Goal: Transaction & Acquisition: Obtain resource

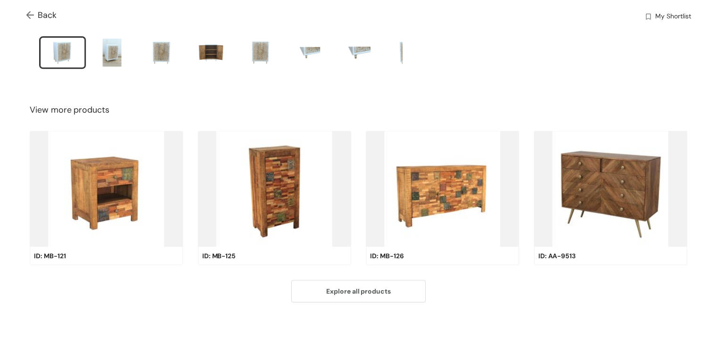
scroll to position [200, 0]
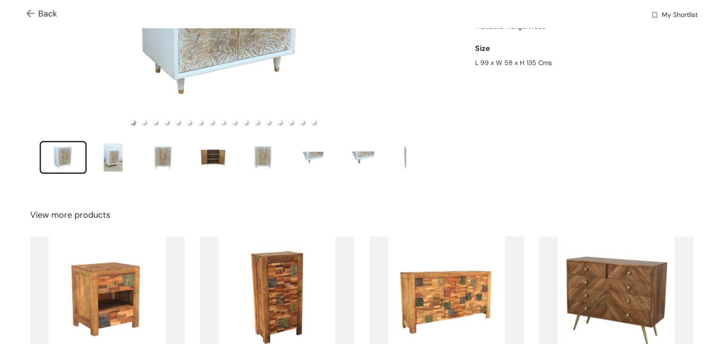
click at [28, 10] on img at bounding box center [32, 14] width 12 height 10
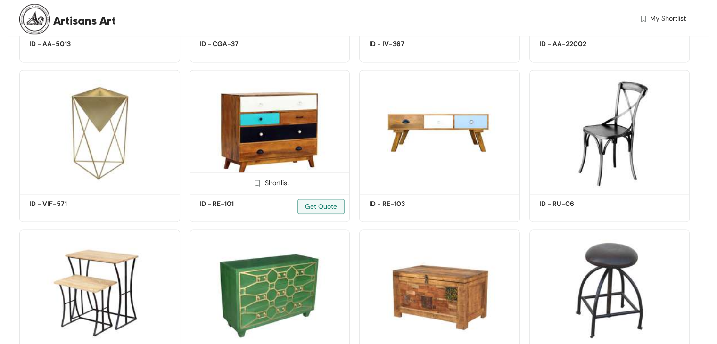
scroll to position [5031, 0]
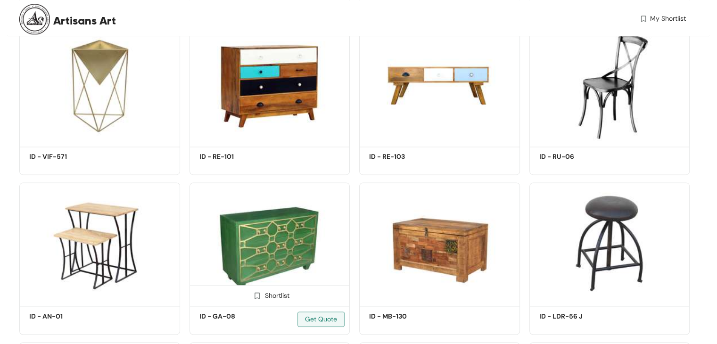
click at [302, 200] on img at bounding box center [270, 242] width 161 height 121
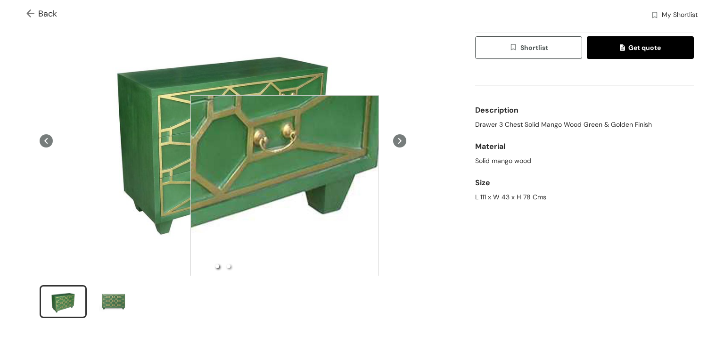
scroll to position [6, 0]
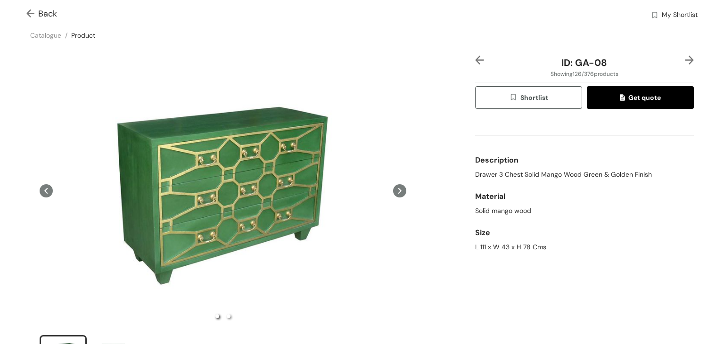
click at [32, 14] on img at bounding box center [32, 14] width 12 height 10
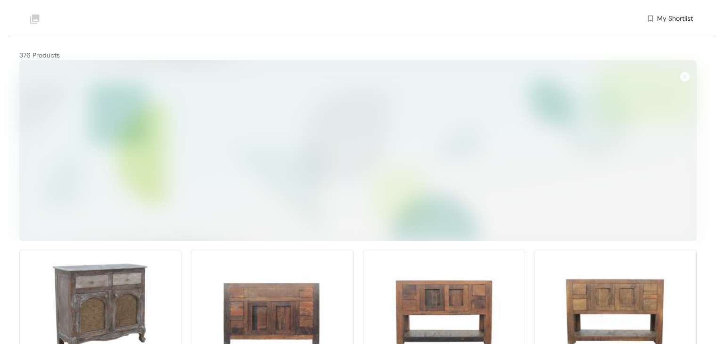
click at [141, 249] on img at bounding box center [100, 310] width 162 height 123
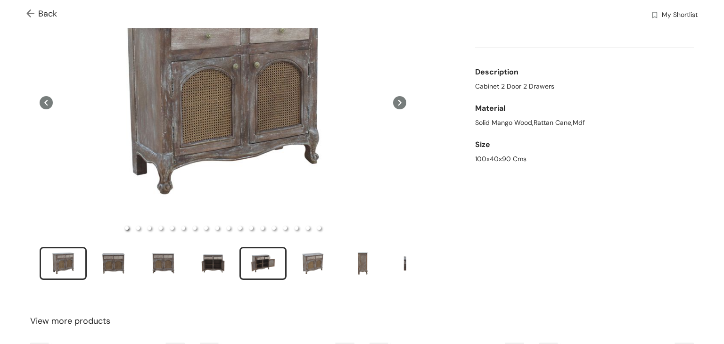
scroll to position [47, 0]
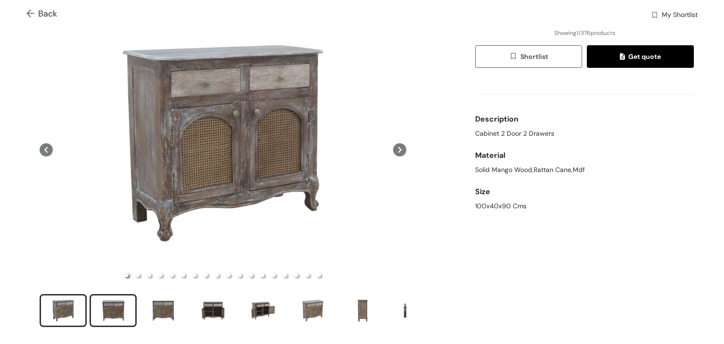
click at [109, 308] on div "slide item 2" at bounding box center [113, 311] width 42 height 28
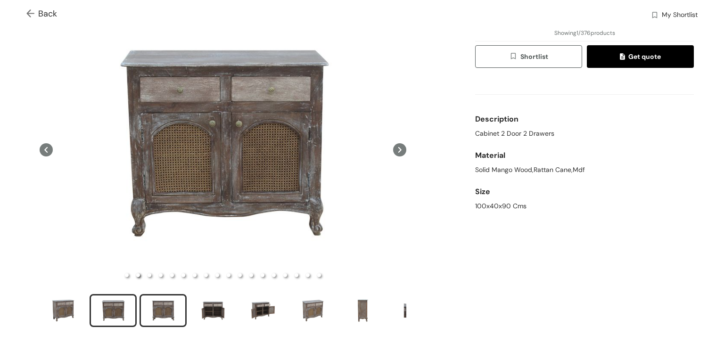
click at [156, 309] on div "slide item 3" at bounding box center [163, 311] width 42 height 28
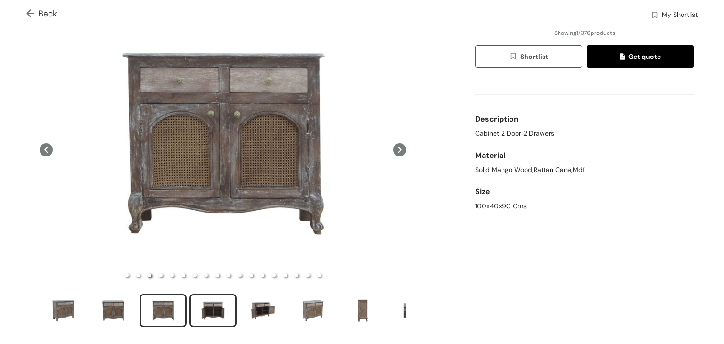
click at [202, 313] on div "slide item 4" at bounding box center [213, 311] width 42 height 28
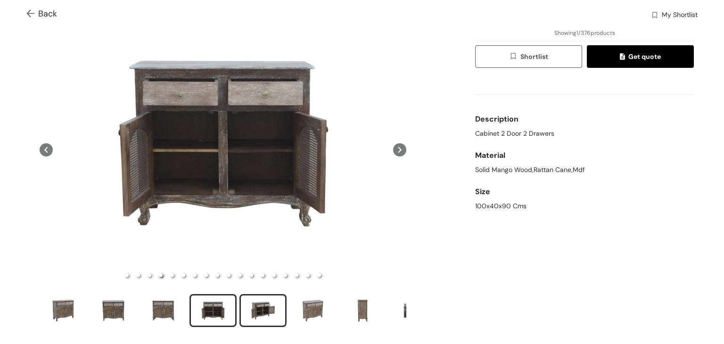
click at [259, 311] on div "slide item 5" at bounding box center [263, 311] width 42 height 28
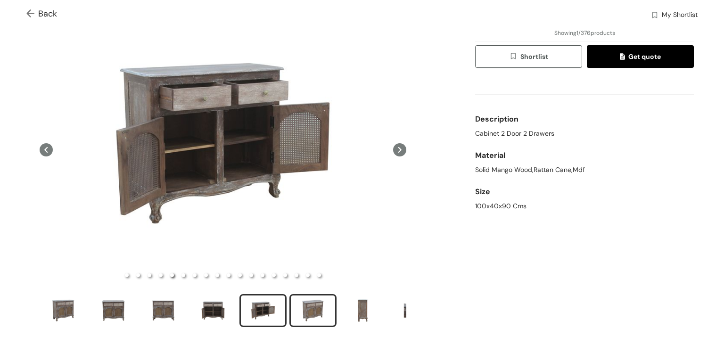
click at [303, 310] on div "slide item 6" at bounding box center [313, 311] width 42 height 28
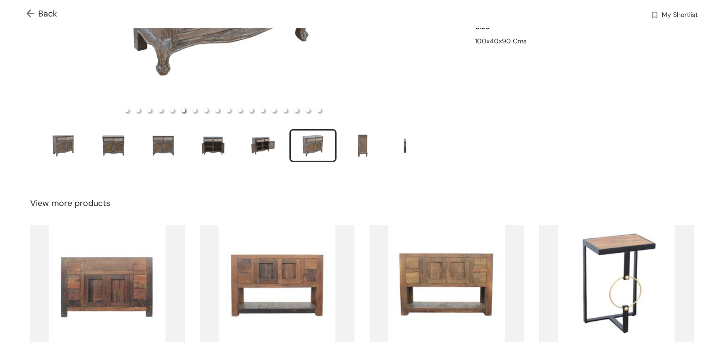
scroll to position [24, 0]
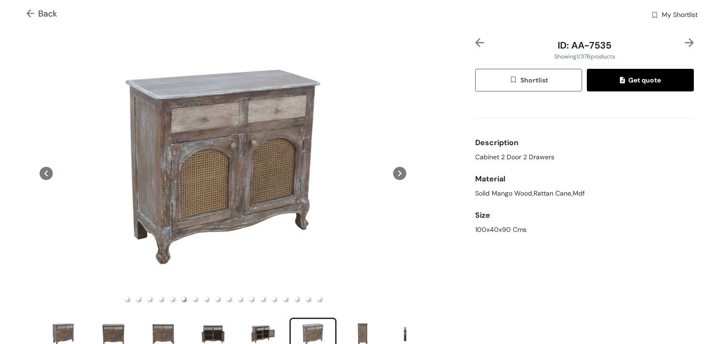
click at [544, 76] on button "Shortlist" at bounding box center [528, 80] width 107 height 23
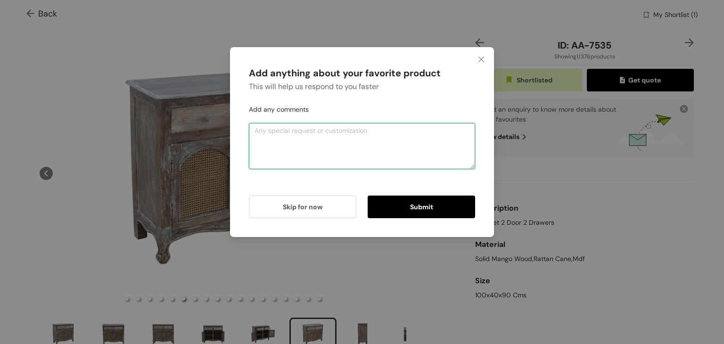
click at [396, 148] on textarea at bounding box center [362, 146] width 226 height 46
type textarea "pls send size details"
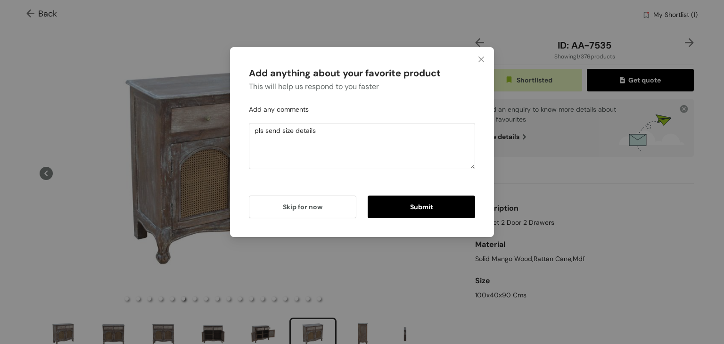
click at [426, 203] on span "Submit" at bounding box center [421, 207] width 23 height 10
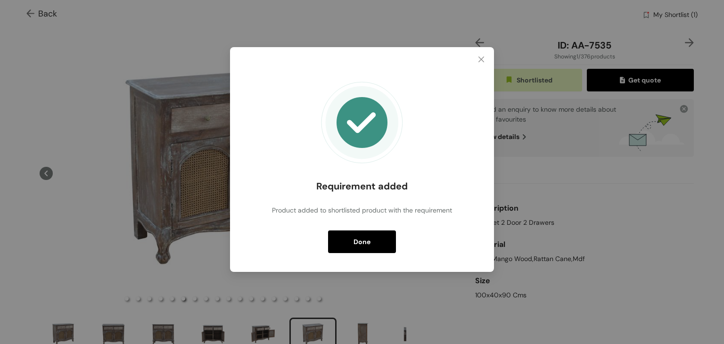
click at [355, 238] on span "Done" at bounding box center [362, 242] width 17 height 10
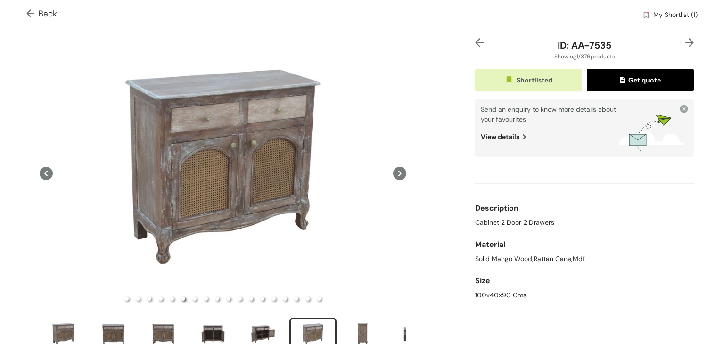
click at [30, 13] on img at bounding box center [32, 14] width 12 height 10
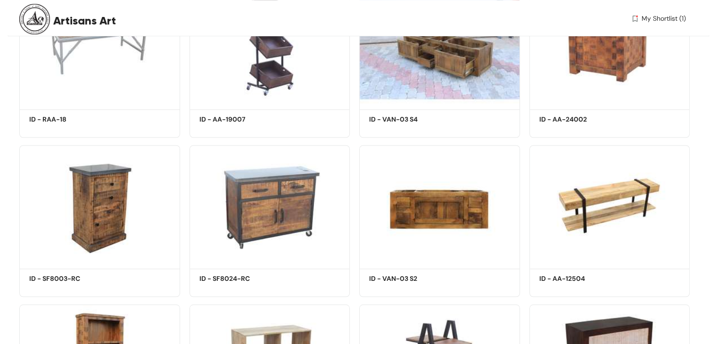
scroll to position [801, 0]
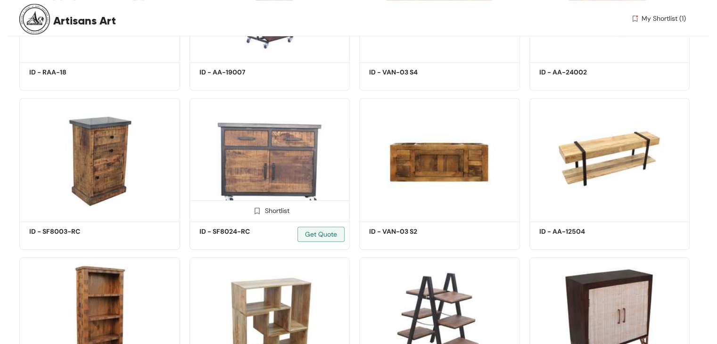
click at [309, 146] on img at bounding box center [270, 158] width 161 height 121
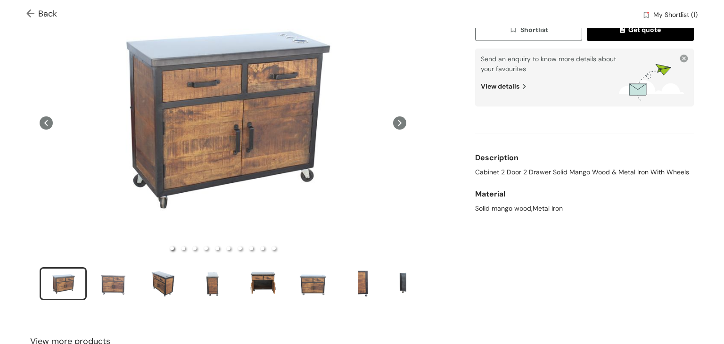
scroll to position [47, 0]
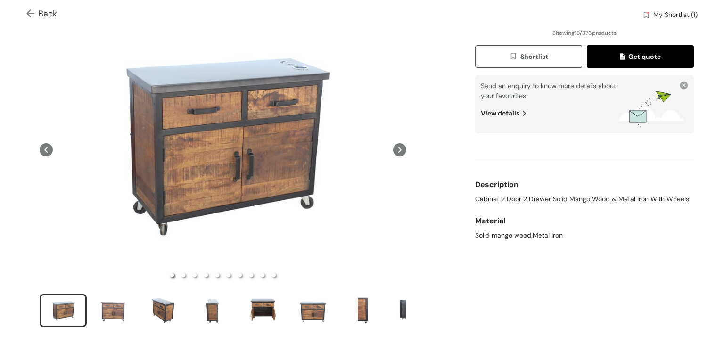
click at [398, 148] on icon at bounding box center [399, 150] width 3 height 6
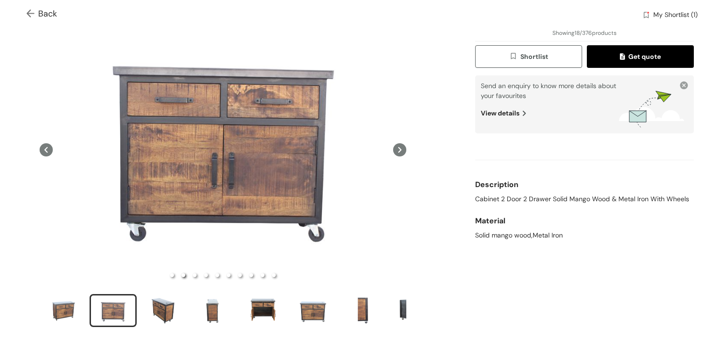
click at [398, 148] on icon at bounding box center [399, 150] width 3 height 6
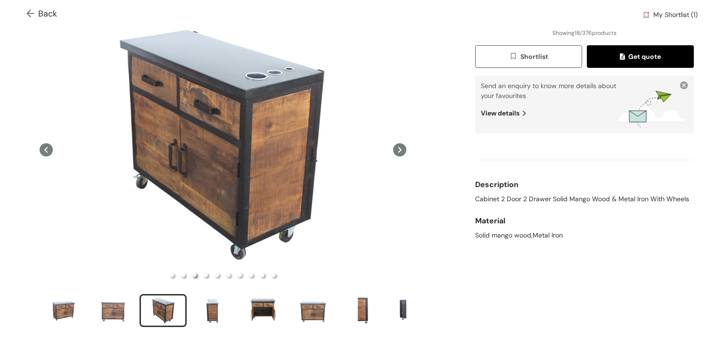
click at [398, 148] on icon at bounding box center [399, 150] width 3 height 6
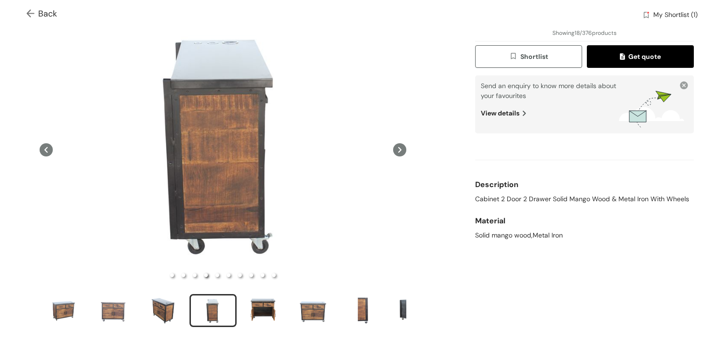
click at [398, 148] on icon at bounding box center [399, 150] width 3 height 6
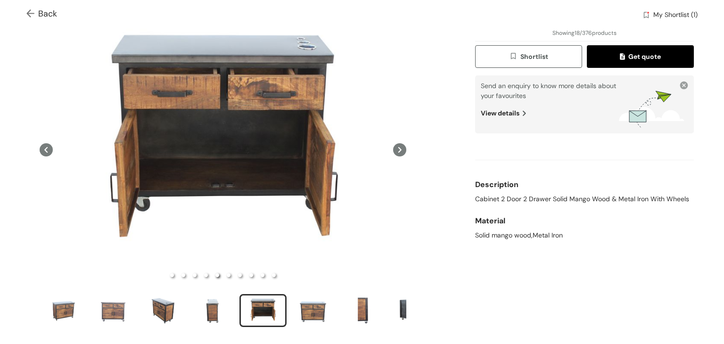
click at [396, 148] on icon at bounding box center [399, 149] width 13 height 13
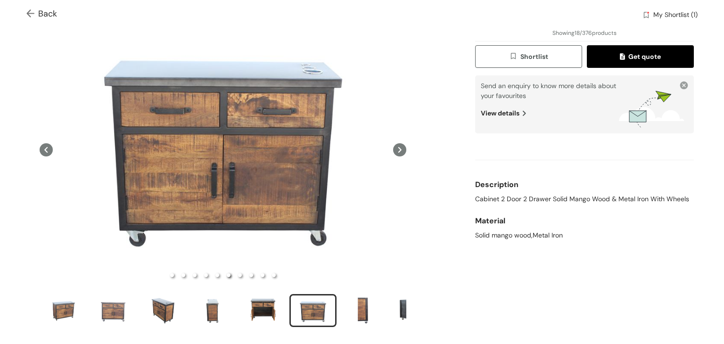
click at [396, 148] on icon at bounding box center [399, 149] width 13 height 13
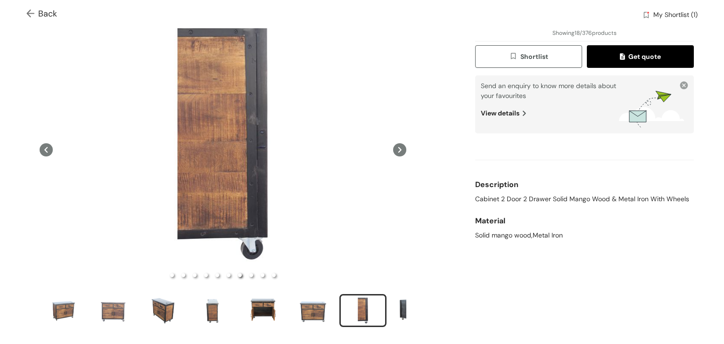
click at [28, 14] on img at bounding box center [32, 14] width 12 height 10
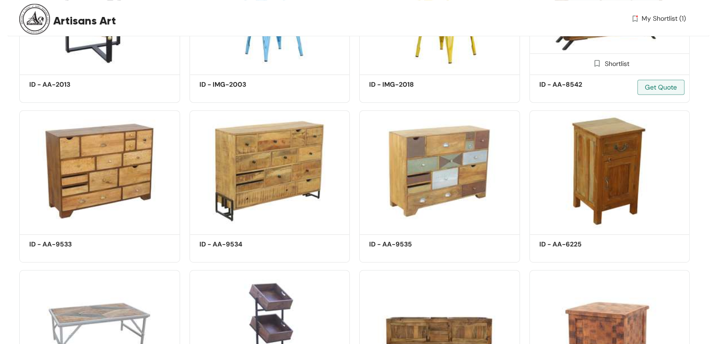
scroll to position [377, 0]
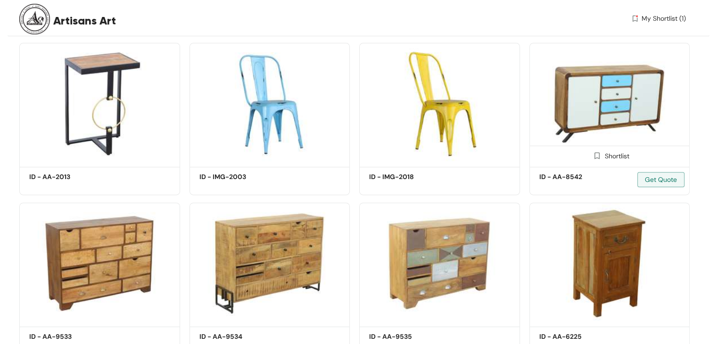
click at [599, 116] on img at bounding box center [609, 103] width 161 height 121
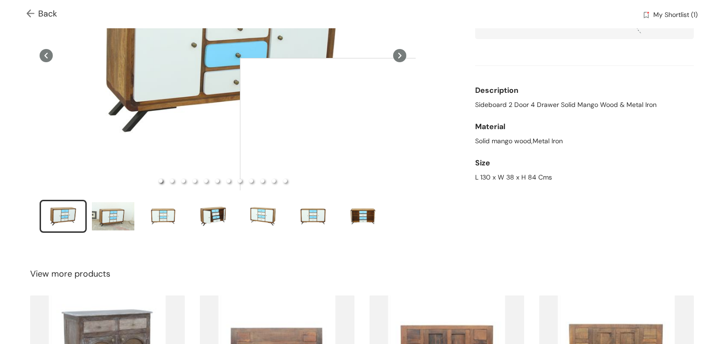
scroll to position [306, 0]
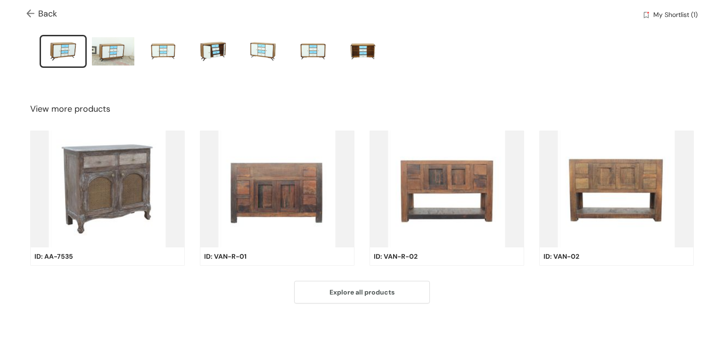
click at [26, 11] on img at bounding box center [32, 14] width 12 height 10
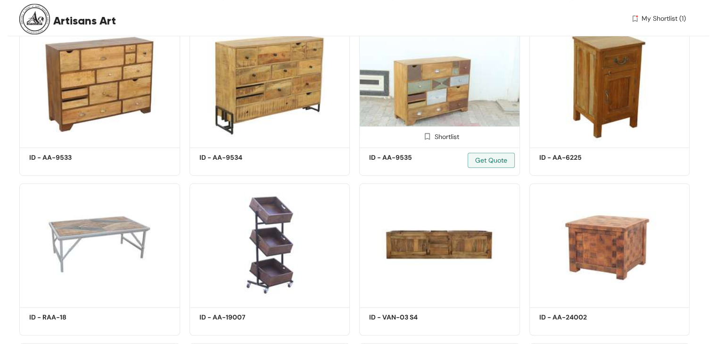
scroll to position [613, 0]
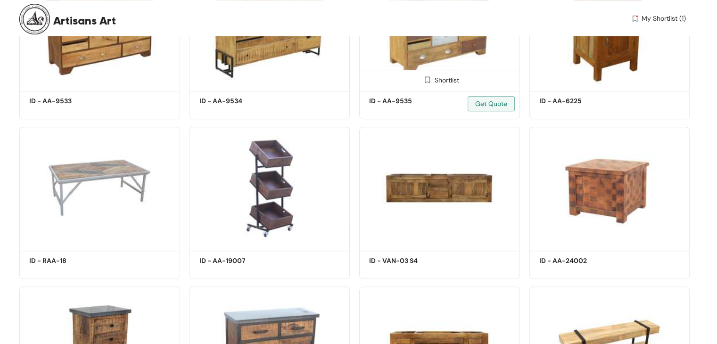
click at [451, 54] on img at bounding box center [439, 27] width 161 height 121
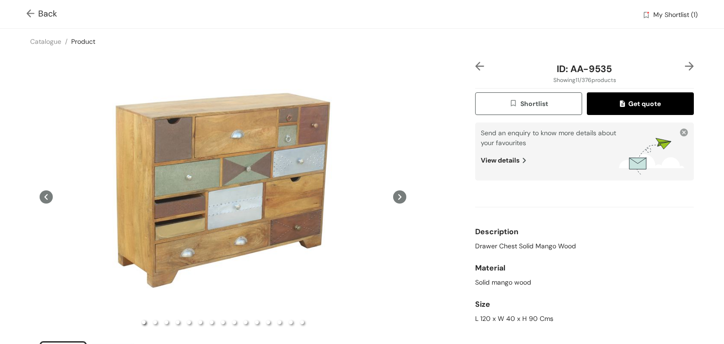
click at [28, 14] on img at bounding box center [32, 14] width 12 height 10
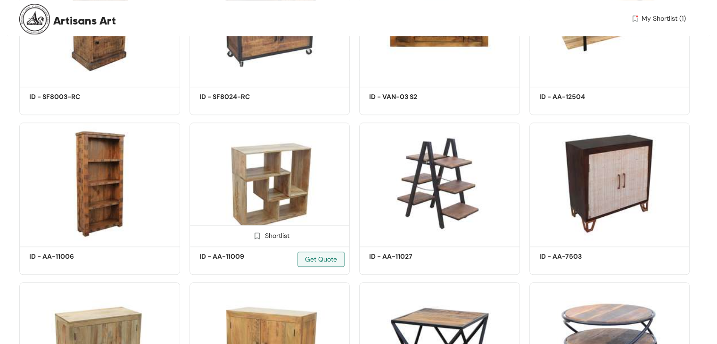
scroll to position [1037, 0]
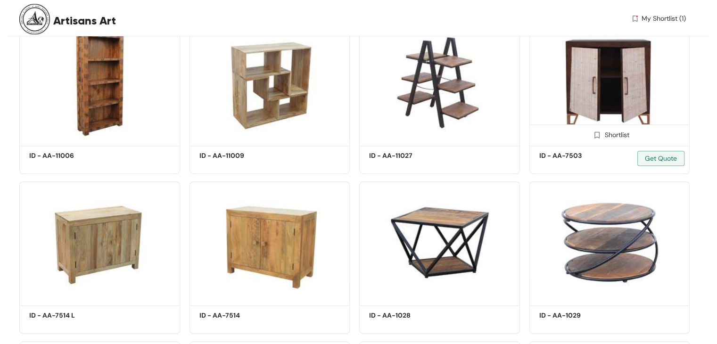
click at [582, 85] on img at bounding box center [609, 82] width 161 height 121
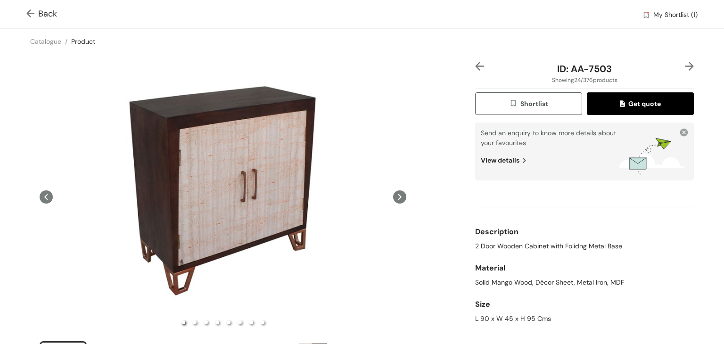
click at [539, 104] on span "Shortlist" at bounding box center [528, 104] width 39 height 11
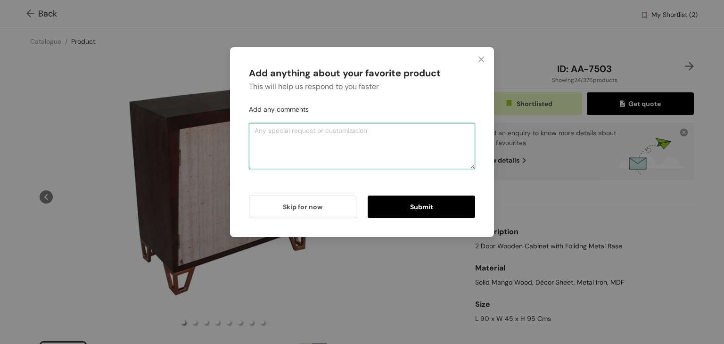
click at [374, 158] on textarea at bounding box center [362, 146] width 226 height 46
type textarea "selection 2"
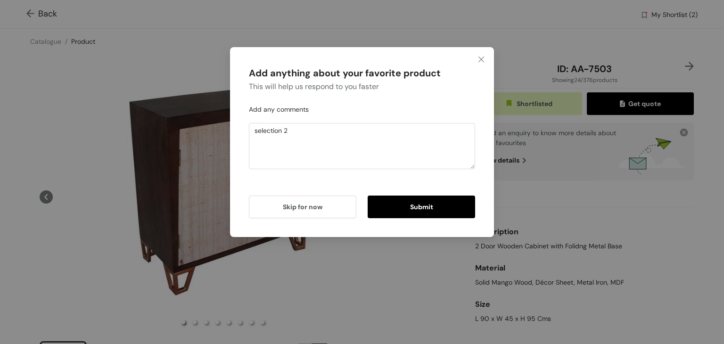
click at [419, 205] on span "Submit" at bounding box center [421, 207] width 23 height 10
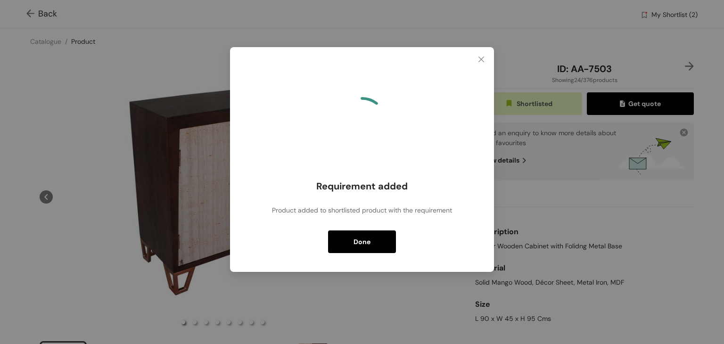
click at [365, 242] on span "Done" at bounding box center [362, 242] width 17 height 10
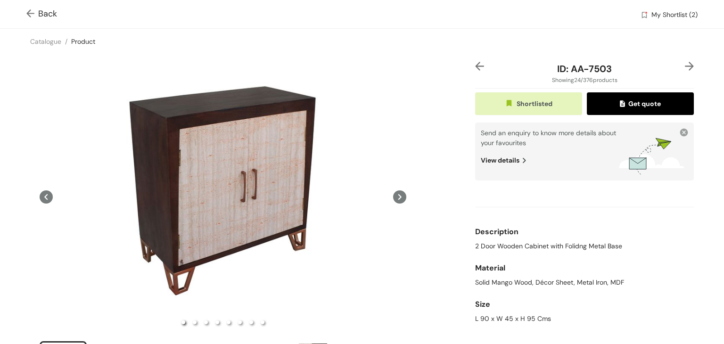
click at [32, 12] on img at bounding box center [32, 14] width 12 height 10
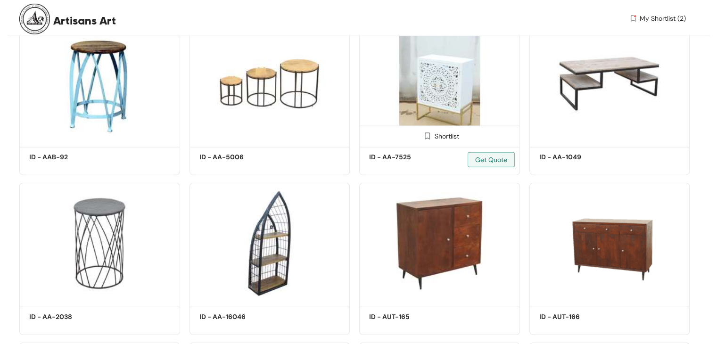
scroll to position [2370, 0]
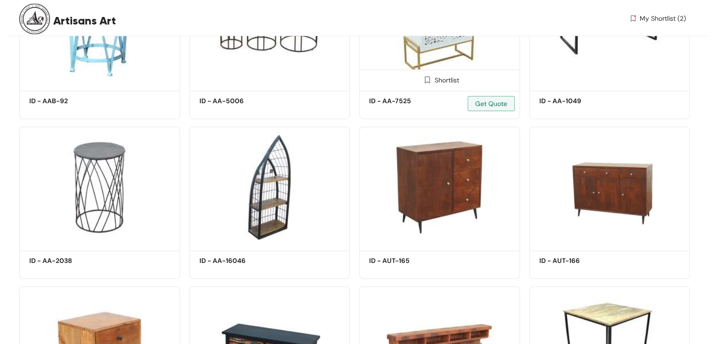
click at [446, 62] on img at bounding box center [439, 27] width 161 height 121
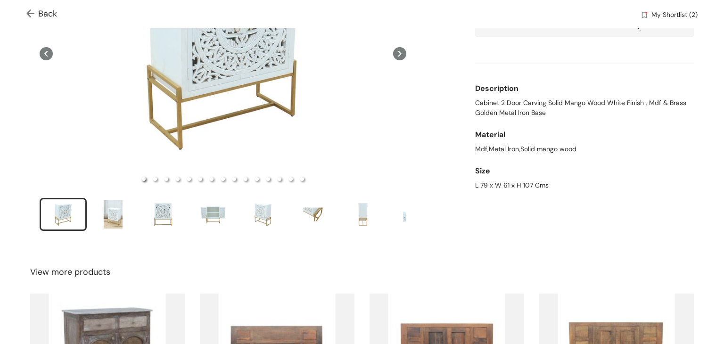
scroll to position [47, 0]
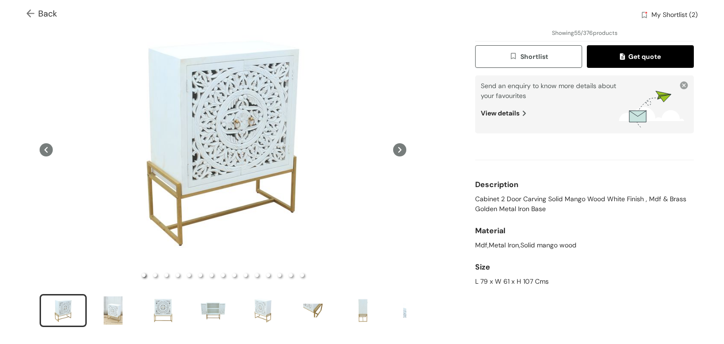
click at [534, 53] on span "Shortlist" at bounding box center [528, 56] width 39 height 11
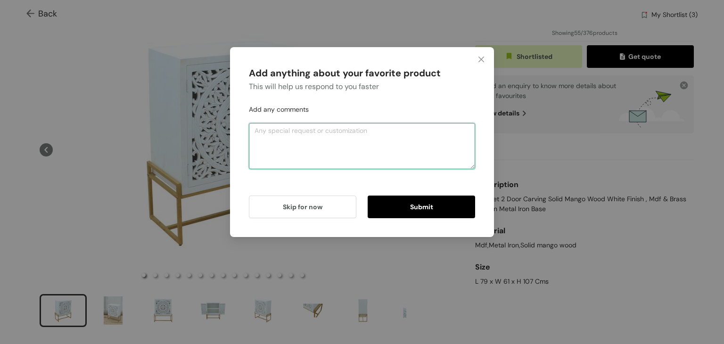
click at [368, 153] on textarea at bounding box center [362, 146] width 226 height 46
type textarea "selection 3"
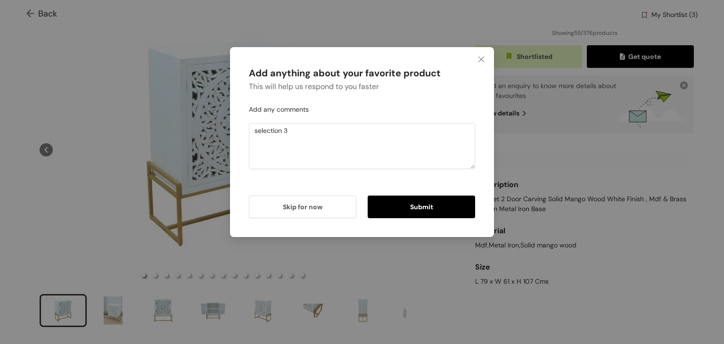
click at [411, 206] on span "Submit" at bounding box center [421, 207] width 23 height 10
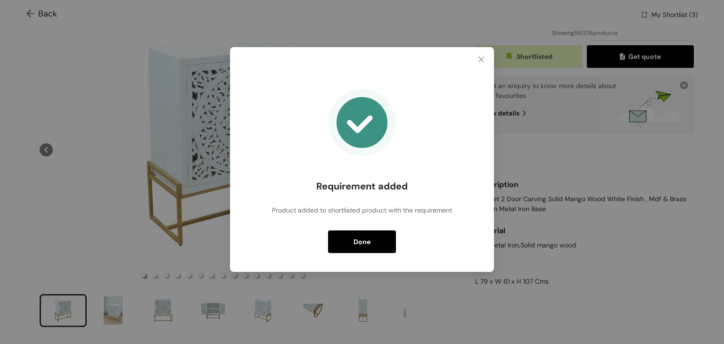
click at [362, 240] on span "Done" at bounding box center [362, 242] width 17 height 10
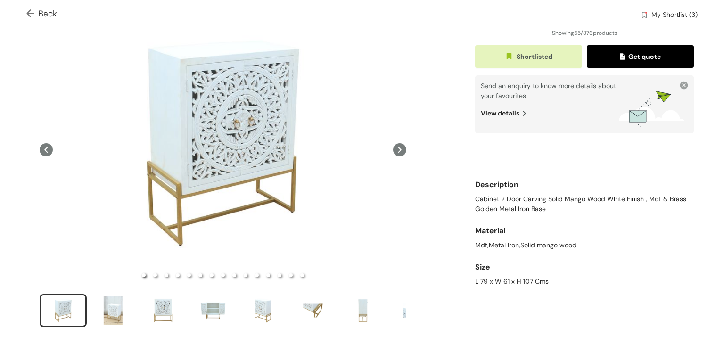
click at [25, 11] on div "Back My Shortlist (3)" at bounding box center [362, 14] width 724 height 28
click at [28, 14] on img at bounding box center [32, 14] width 12 height 10
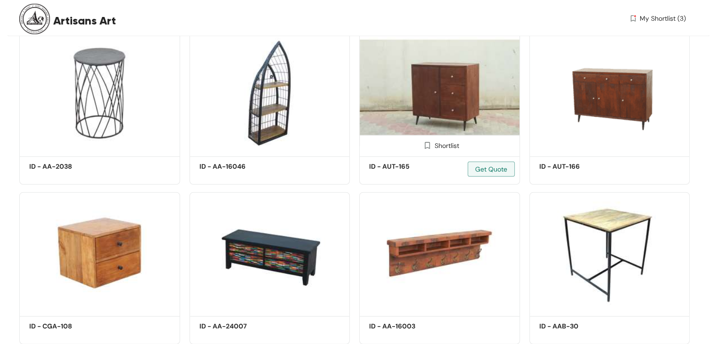
scroll to position [2512, 0]
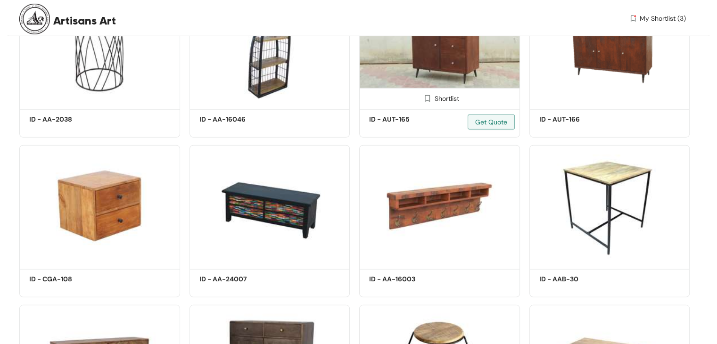
click at [451, 72] on img at bounding box center [439, 45] width 161 height 121
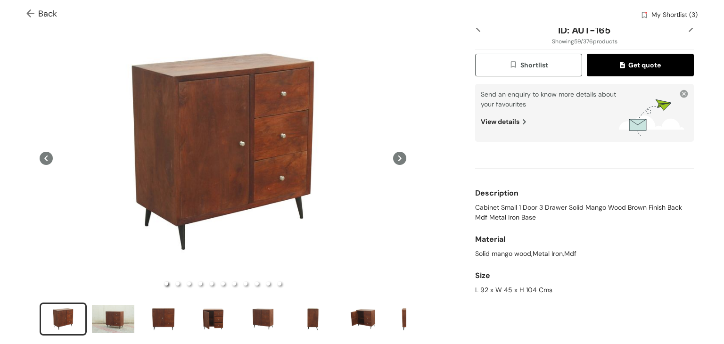
scroll to position [141, 0]
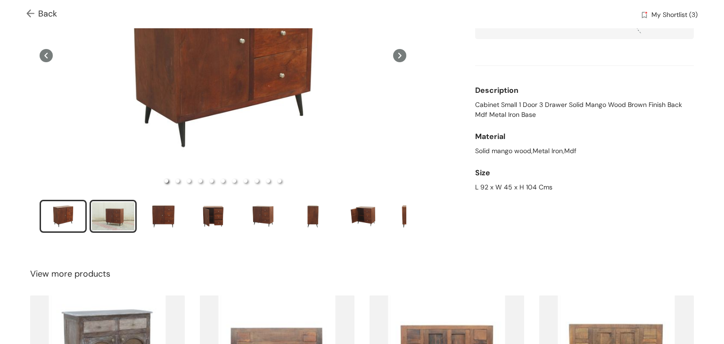
click at [113, 215] on div "slide item 2" at bounding box center [113, 216] width 42 height 28
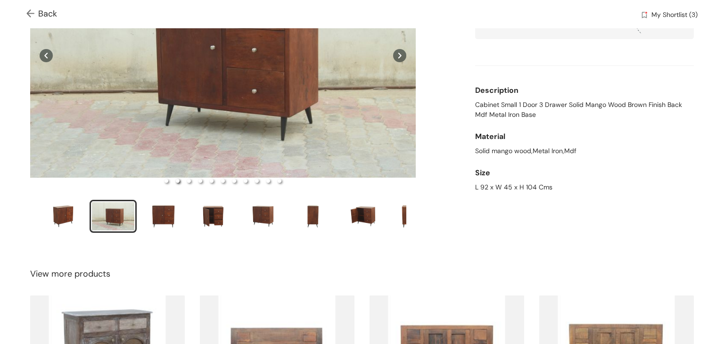
scroll to position [47, 0]
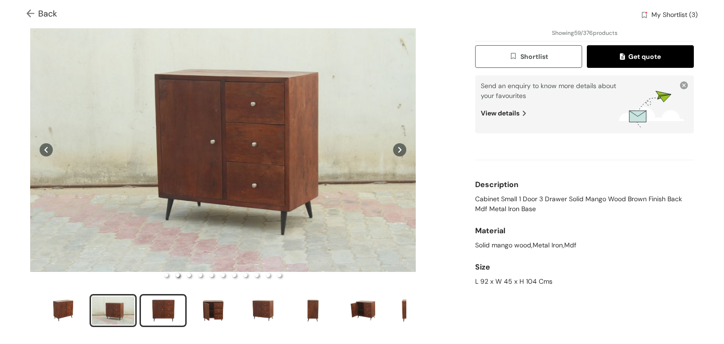
click at [166, 305] on div "slide item 3" at bounding box center [163, 311] width 42 height 28
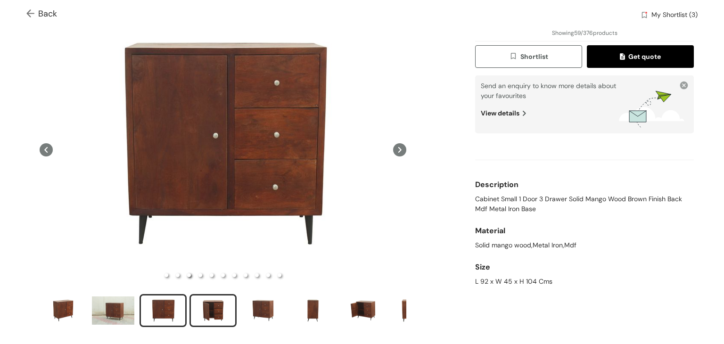
click at [195, 305] on div "slide item 4" at bounding box center [213, 311] width 42 height 28
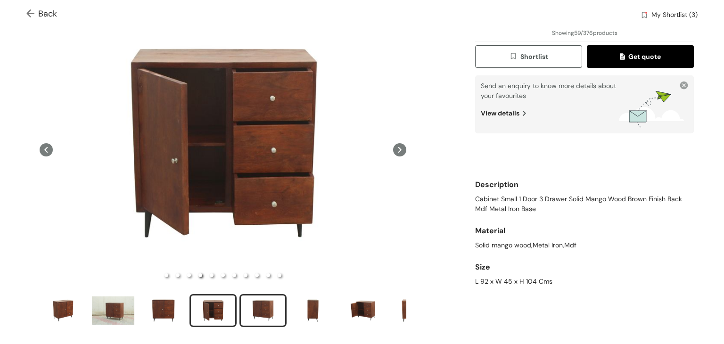
click at [258, 306] on div "slide item 5" at bounding box center [263, 311] width 42 height 28
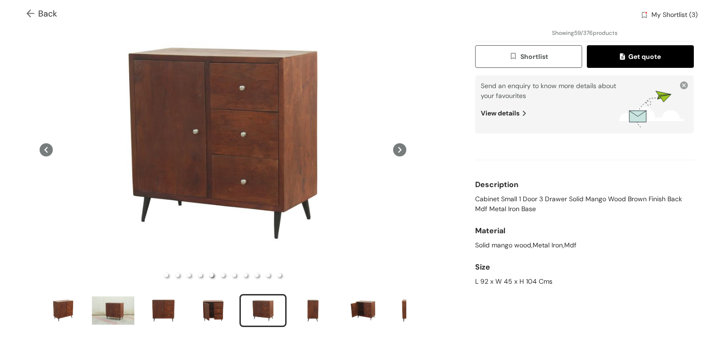
click at [539, 54] on span "Shortlist" at bounding box center [528, 56] width 39 height 11
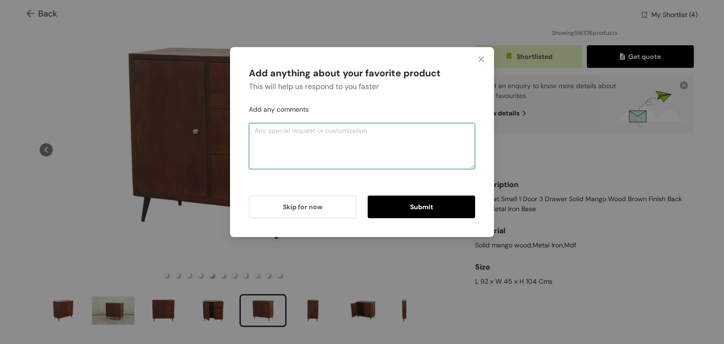
click at [306, 128] on textarea at bounding box center [362, 146] width 226 height 46
type textarea "final"
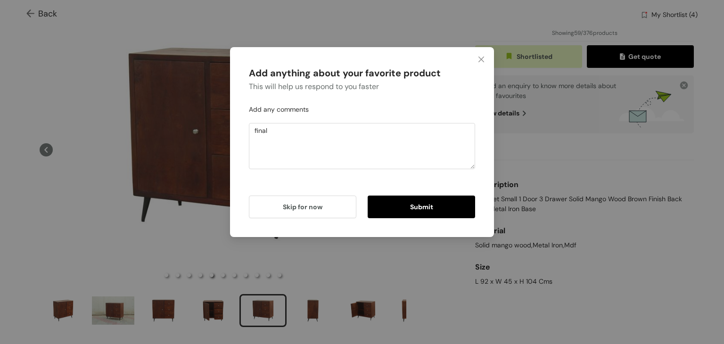
click at [424, 208] on span "Submit" at bounding box center [421, 207] width 23 height 10
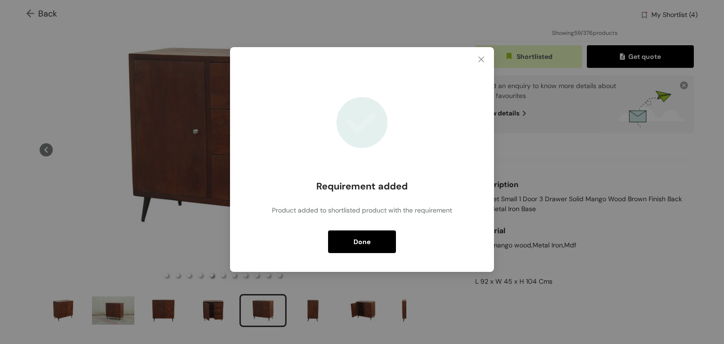
click at [365, 244] on span "Done" at bounding box center [362, 242] width 17 height 10
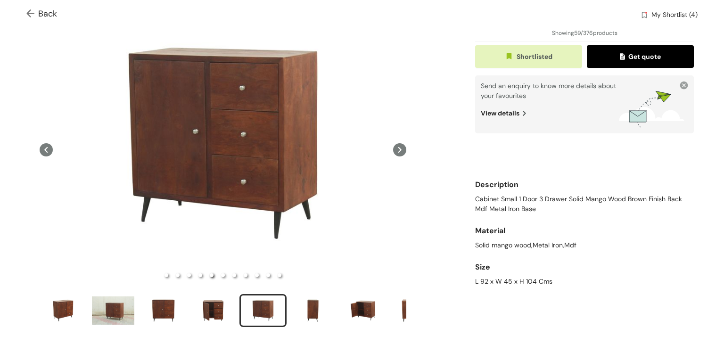
click at [34, 11] on img at bounding box center [32, 14] width 12 height 10
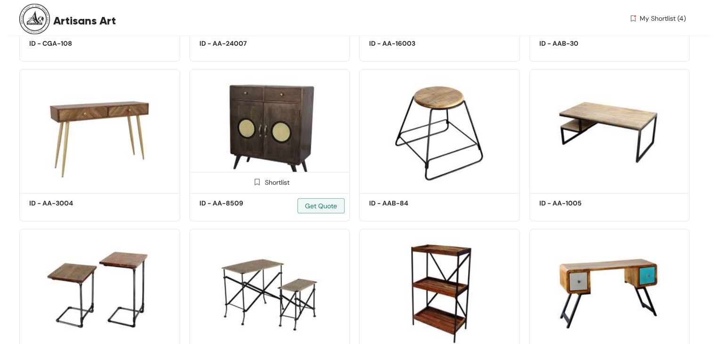
scroll to position [2795, 0]
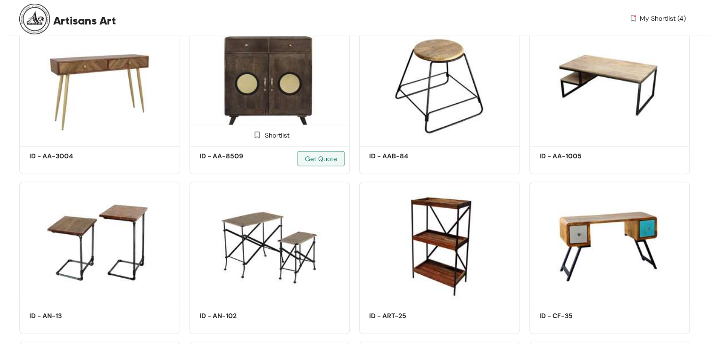
click at [340, 107] on img at bounding box center [270, 82] width 161 height 121
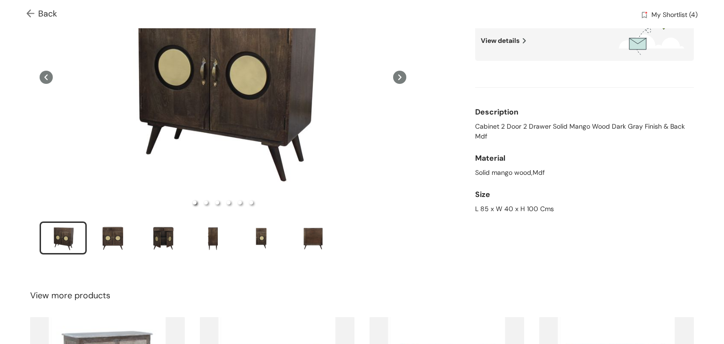
scroll to position [141, 0]
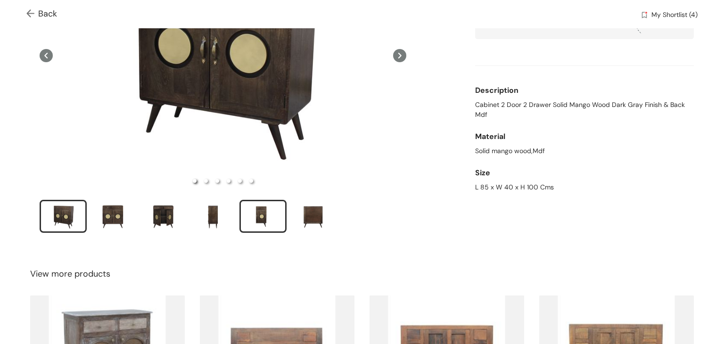
click at [274, 217] on div "slide item 5" at bounding box center [263, 216] width 42 height 28
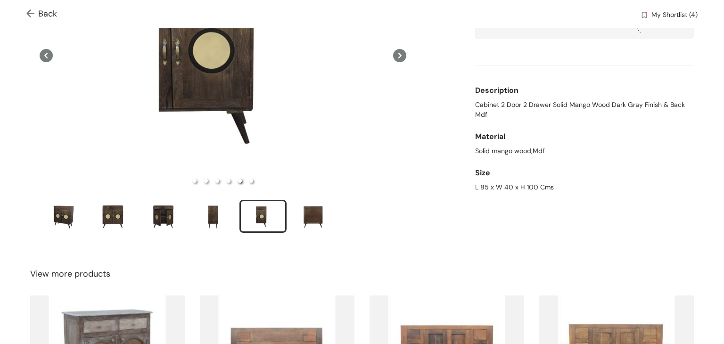
scroll to position [94, 0]
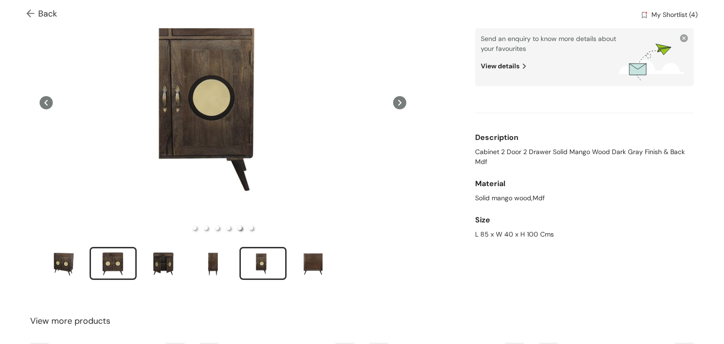
click at [115, 251] on div "slide item 2" at bounding box center [113, 263] width 42 height 28
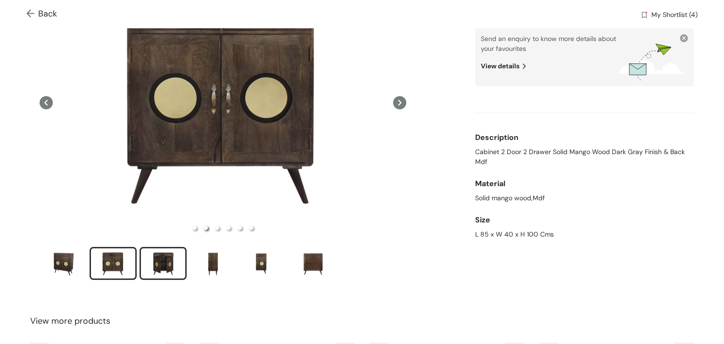
click at [162, 263] on div "slide item 3" at bounding box center [163, 263] width 42 height 28
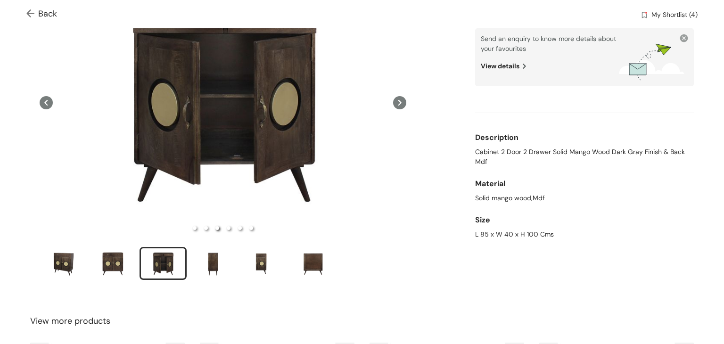
scroll to position [0, 0]
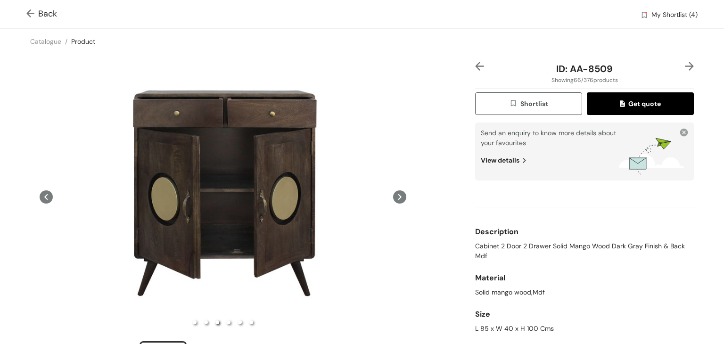
click at [520, 103] on span "Shortlist" at bounding box center [528, 104] width 39 height 11
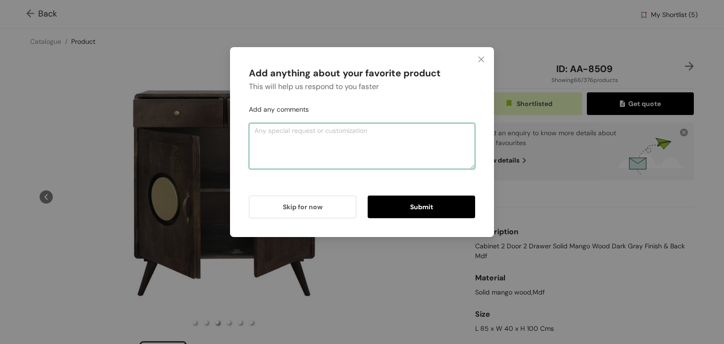
click at [388, 156] on textarea at bounding box center [362, 146] width 226 height 46
type textarea "y"
type textarea "o"
type textarea "shortlist 3"
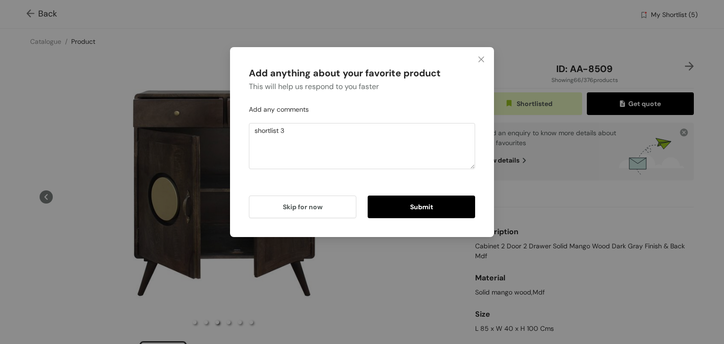
click at [421, 205] on span "Submit" at bounding box center [421, 207] width 23 height 10
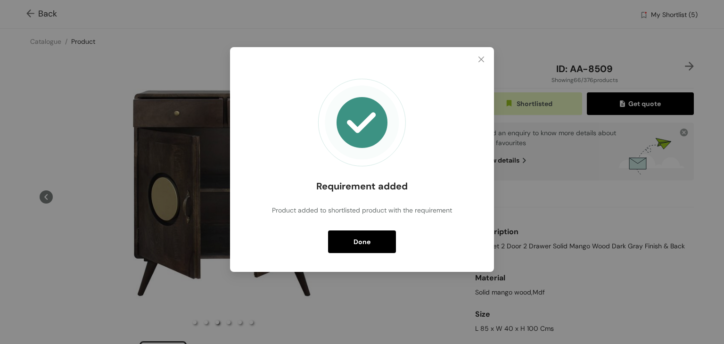
click at [365, 242] on span "Done" at bounding box center [362, 242] width 17 height 10
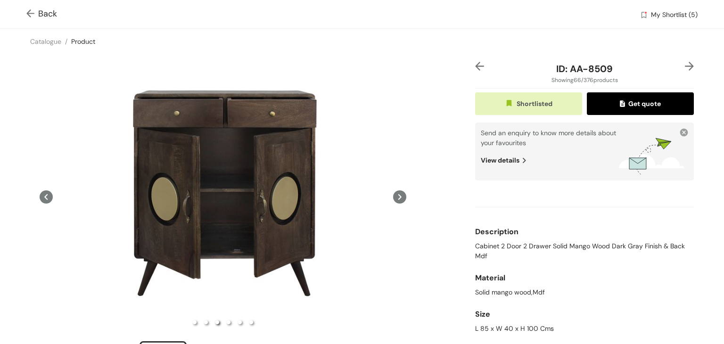
click at [21, 13] on div "Back My Shortlist (5)" at bounding box center [362, 14] width 724 height 28
click at [30, 16] on img at bounding box center [32, 14] width 12 height 10
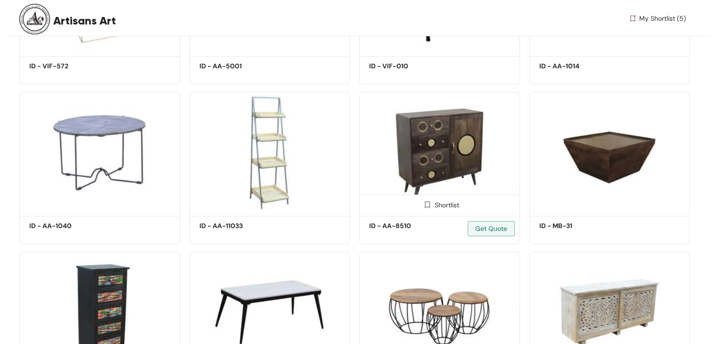
scroll to position [4020, 0]
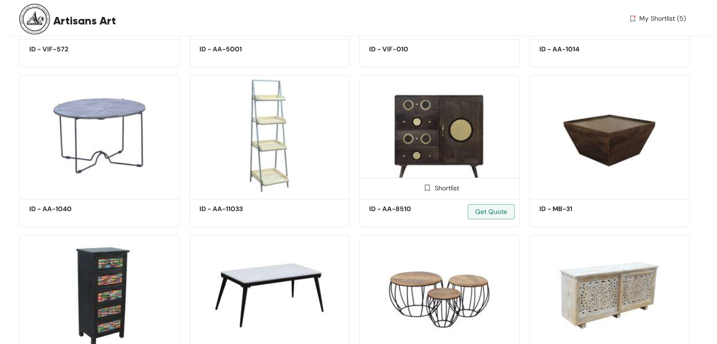
click at [458, 139] on img at bounding box center [439, 135] width 161 height 121
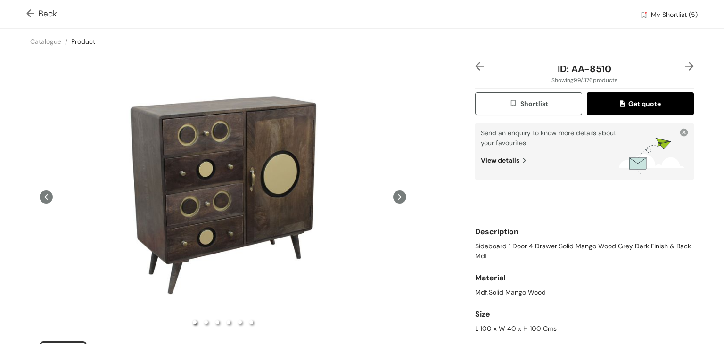
click at [514, 101] on img "button" at bounding box center [514, 104] width 11 height 10
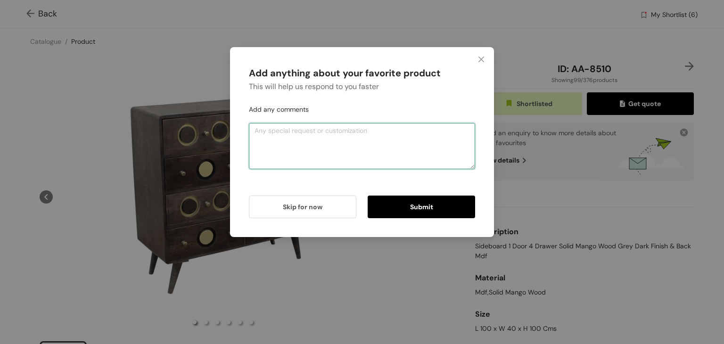
click at [347, 149] on textarea at bounding box center [362, 146] width 226 height 46
type textarea "shortlist 4"
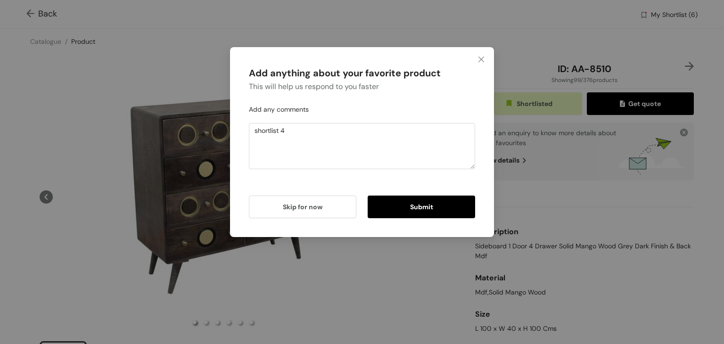
click at [434, 206] on button "Submit" at bounding box center [421, 207] width 107 height 23
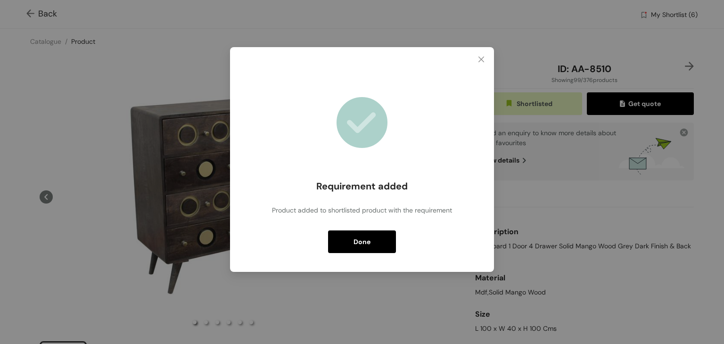
click at [351, 244] on button "Done" at bounding box center [362, 242] width 68 height 23
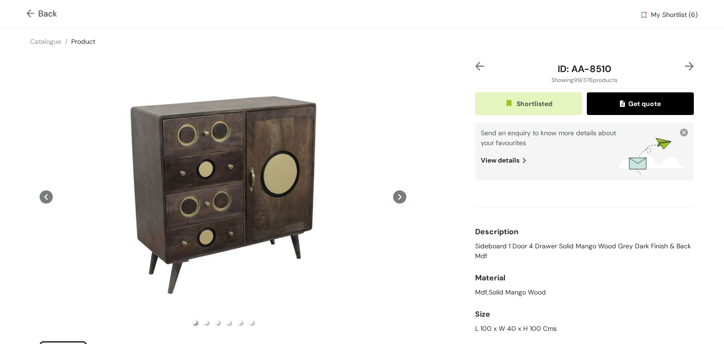
click at [34, 11] on img at bounding box center [32, 14] width 12 height 10
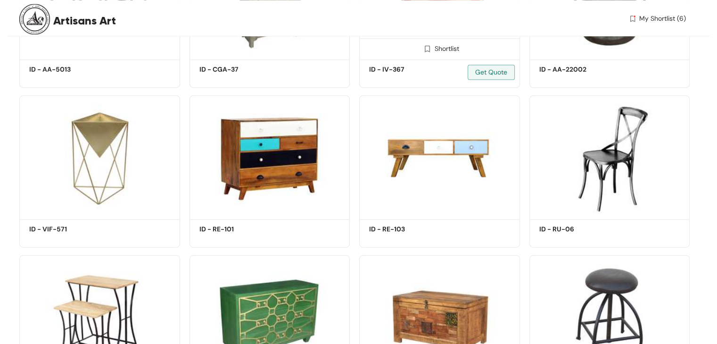
scroll to position [4963, 0]
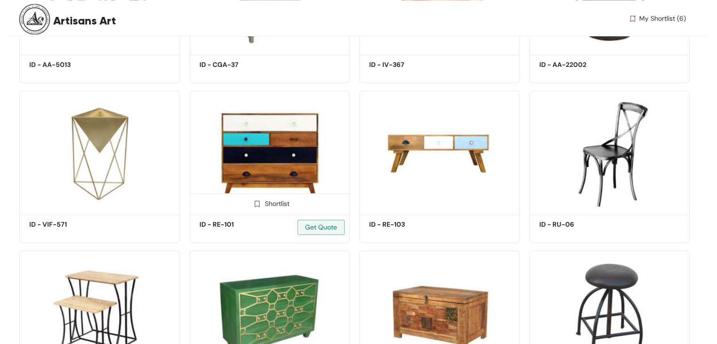
click at [270, 184] on img at bounding box center [270, 151] width 161 height 121
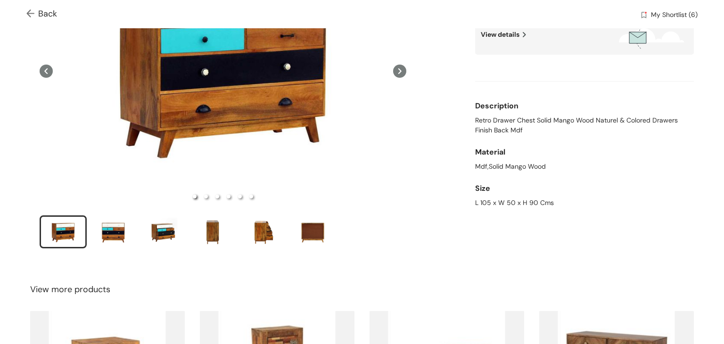
scroll to position [141, 0]
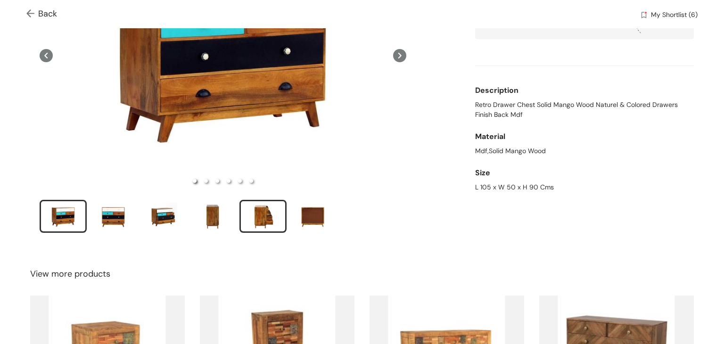
click at [265, 213] on div "slide item 5" at bounding box center [263, 216] width 42 height 28
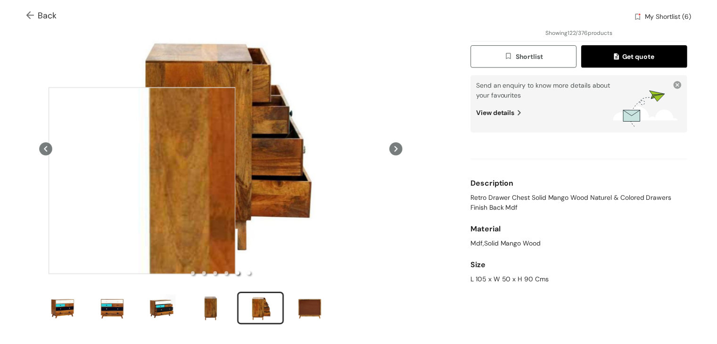
scroll to position [47, 0]
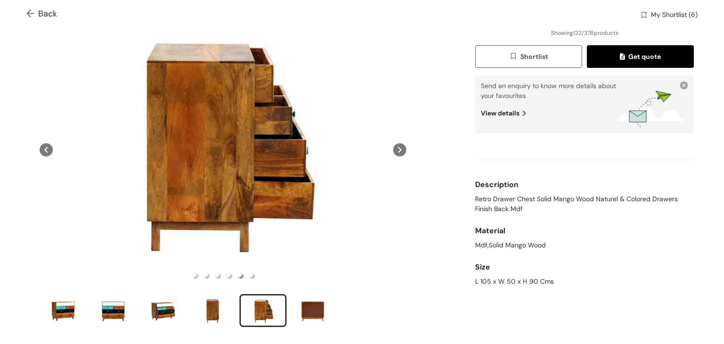
click at [534, 60] on span "Shortlist" at bounding box center [528, 56] width 39 height 11
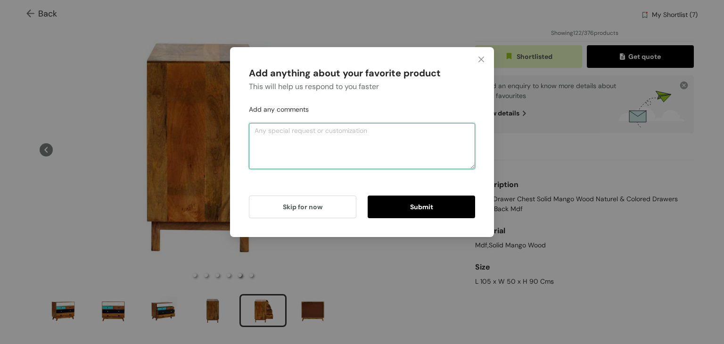
click at [335, 130] on textarea at bounding box center [362, 146] width 226 height 46
click at [421, 204] on span "Submit" at bounding box center [421, 207] width 23 height 10
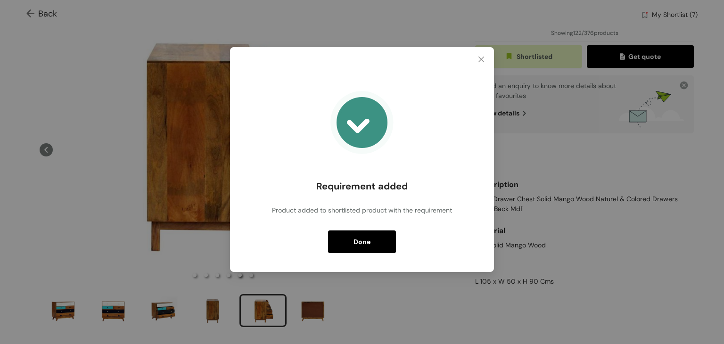
click at [368, 238] on span "Done" at bounding box center [362, 242] width 17 height 10
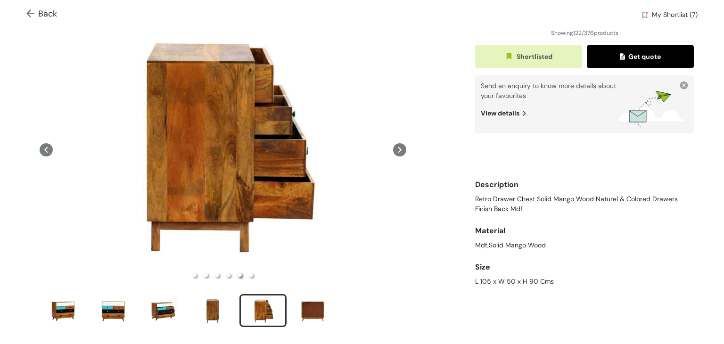
click at [28, 14] on img at bounding box center [32, 14] width 12 height 10
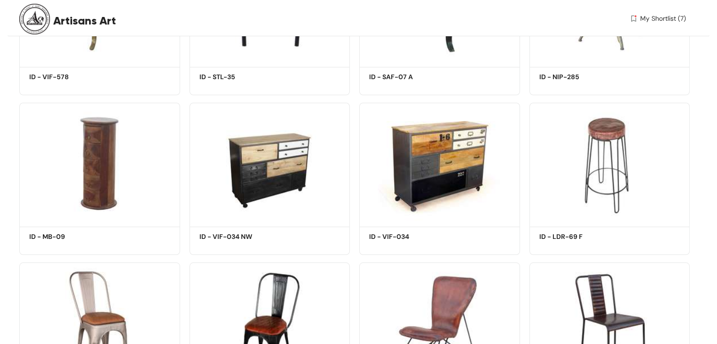
scroll to position [7085, 0]
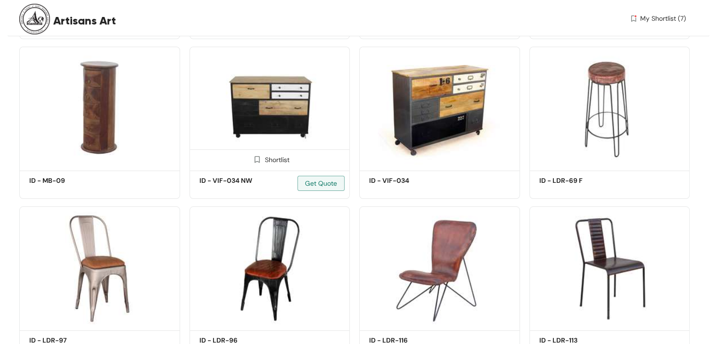
click at [297, 124] on img at bounding box center [270, 107] width 161 height 121
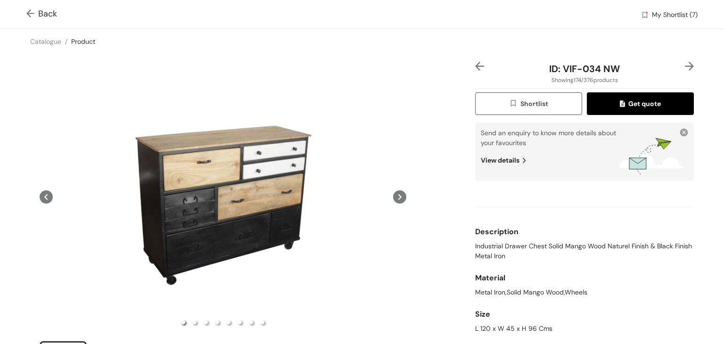
click at [393, 194] on icon at bounding box center [399, 196] width 13 height 13
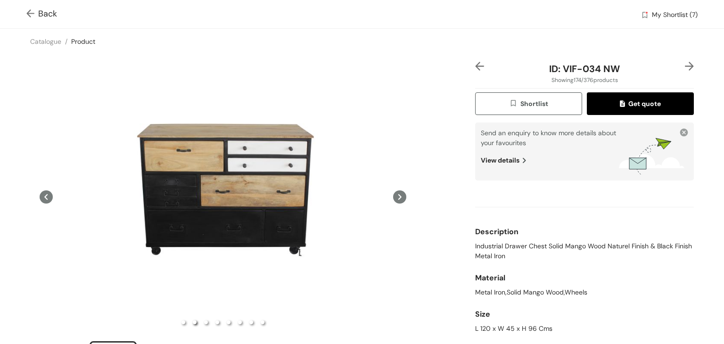
click at [393, 194] on icon at bounding box center [399, 196] width 13 height 13
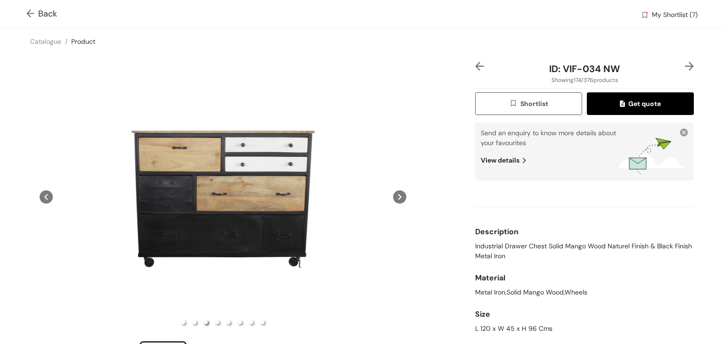
click at [393, 194] on icon at bounding box center [399, 196] width 13 height 13
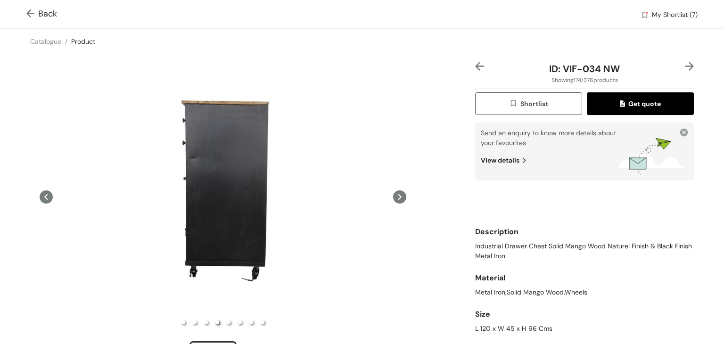
click at [393, 194] on icon at bounding box center [399, 196] width 13 height 13
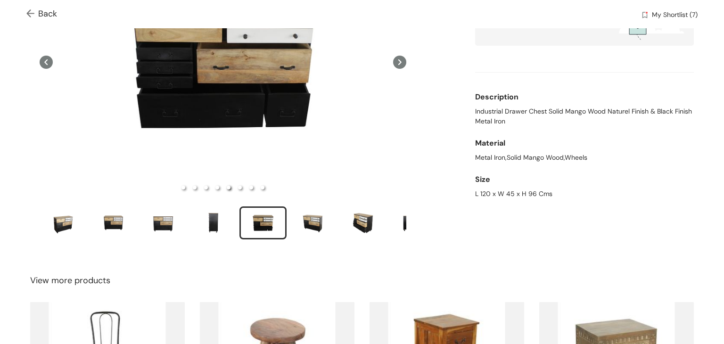
scroll to position [141, 0]
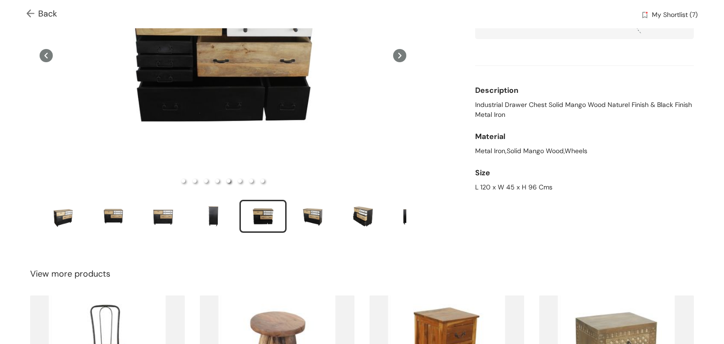
click at [26, 13] on img at bounding box center [32, 14] width 12 height 10
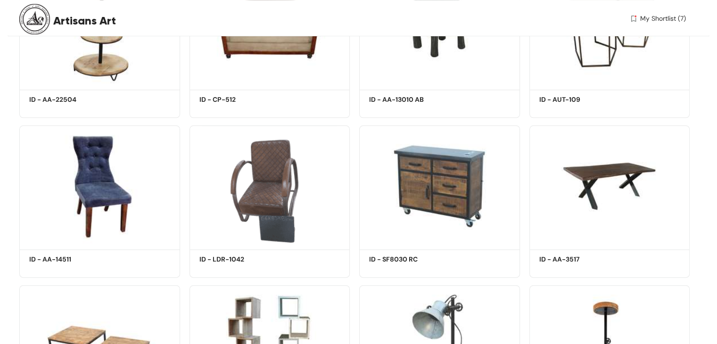
scroll to position [11859, 0]
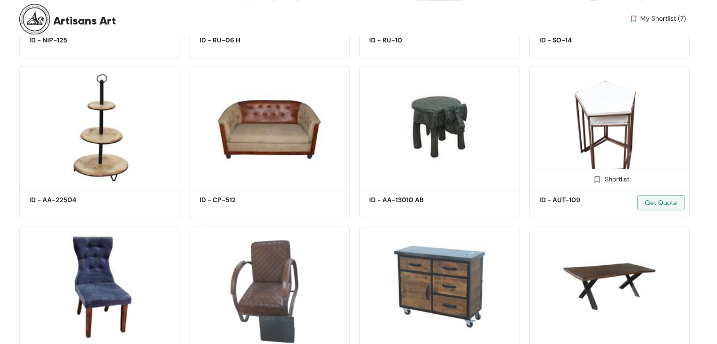
click at [624, 155] on img at bounding box center [609, 126] width 161 height 121
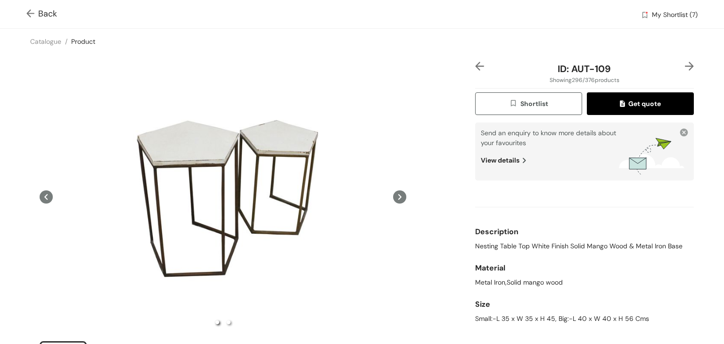
click at [396, 197] on icon at bounding box center [399, 196] width 13 height 13
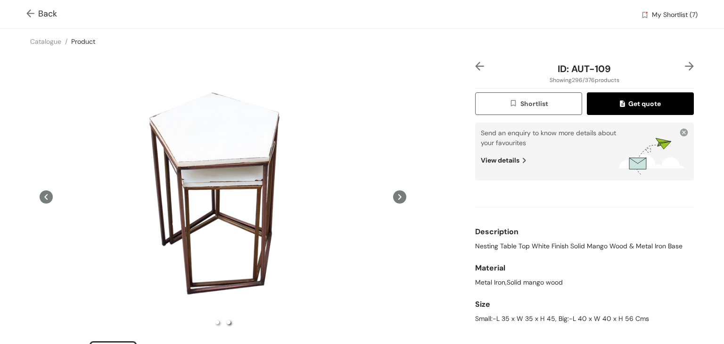
click at [396, 197] on icon at bounding box center [399, 196] width 13 height 13
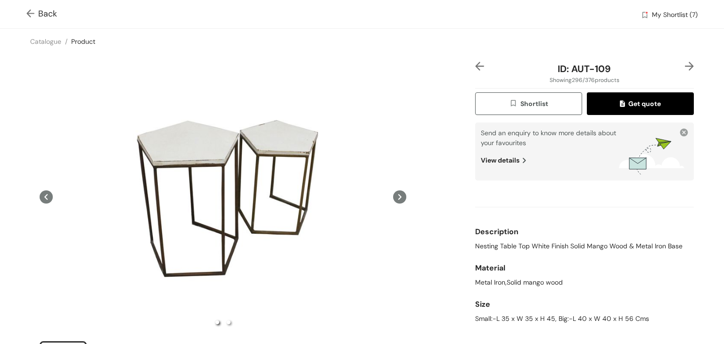
click at [509, 108] on img "button" at bounding box center [514, 104] width 11 height 10
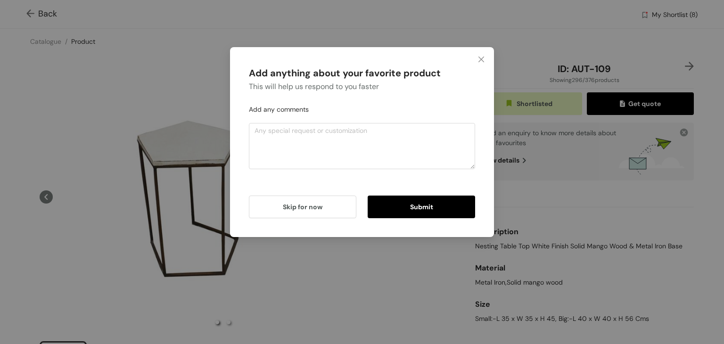
click at [414, 206] on span "Submit" at bounding box center [421, 207] width 23 height 10
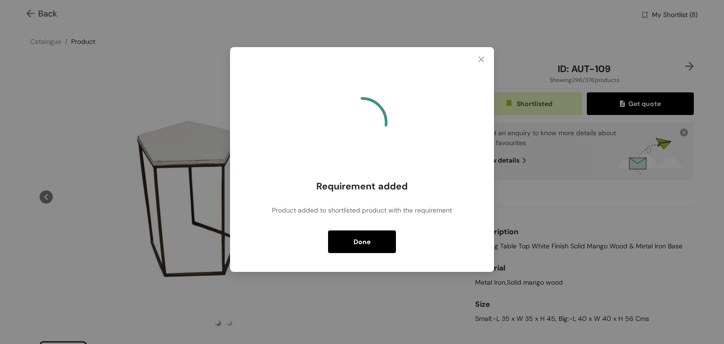
click at [366, 242] on span "Done" at bounding box center [362, 242] width 17 height 10
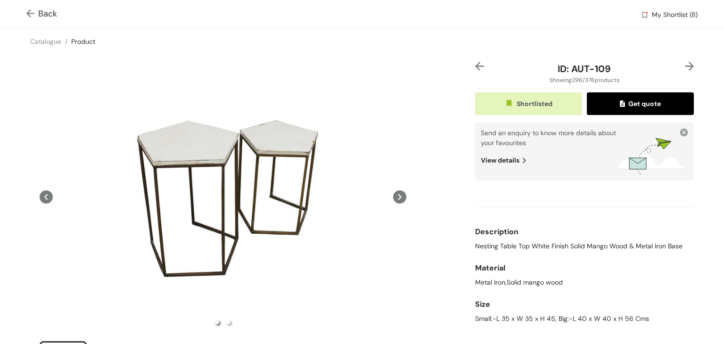
click at [26, 12] on img at bounding box center [32, 14] width 12 height 10
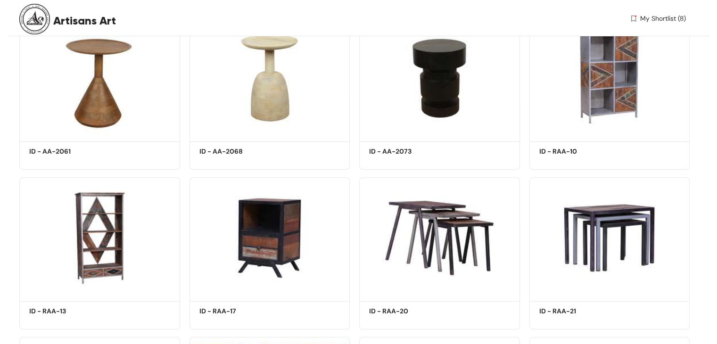
scroll to position [14640, 0]
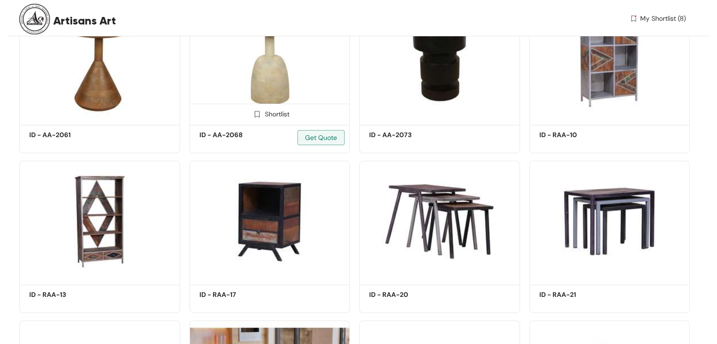
click at [273, 99] on img at bounding box center [270, 61] width 161 height 121
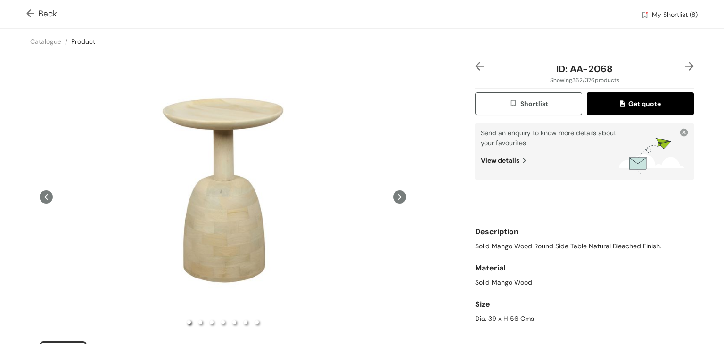
click at [29, 12] on img at bounding box center [32, 14] width 12 height 10
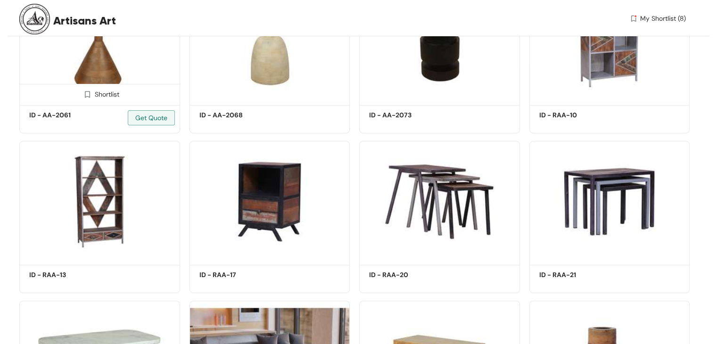
scroll to position [14607, 0]
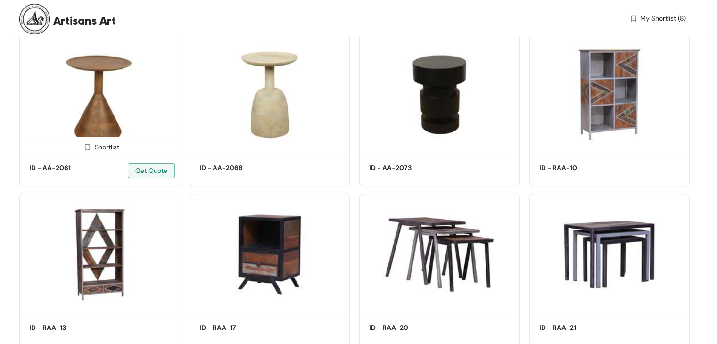
click at [119, 132] on img at bounding box center [99, 94] width 161 height 121
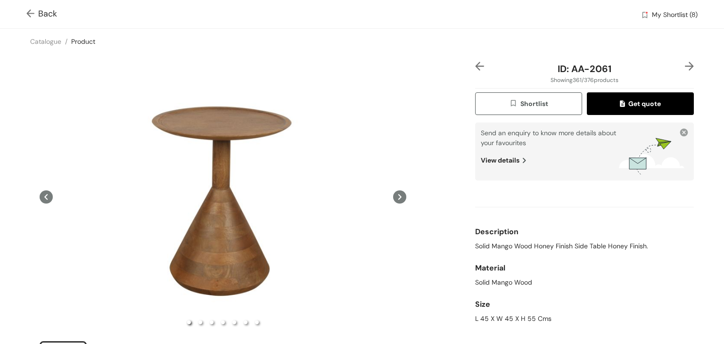
click at [514, 100] on img "button" at bounding box center [514, 104] width 11 height 10
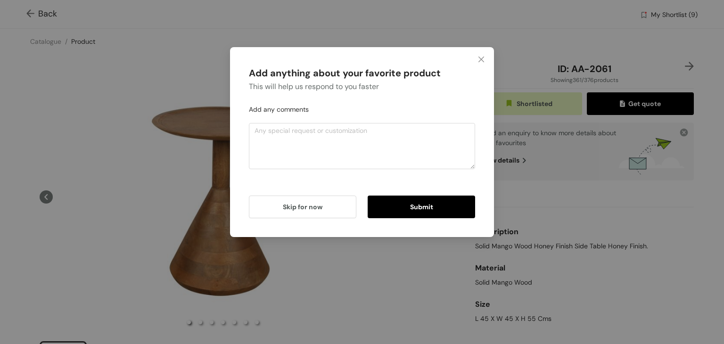
click at [437, 214] on button "Submit" at bounding box center [421, 207] width 107 height 23
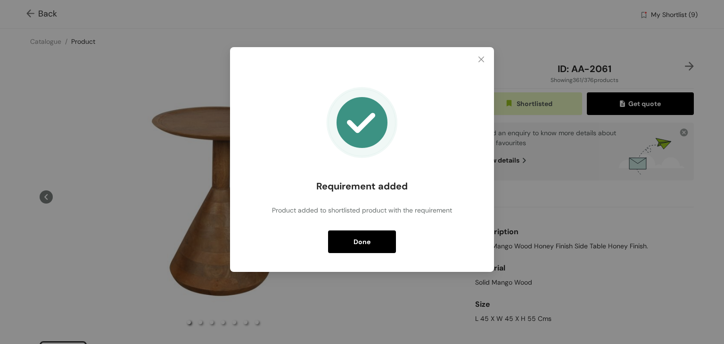
click at [369, 238] on span "Done" at bounding box center [362, 242] width 17 height 10
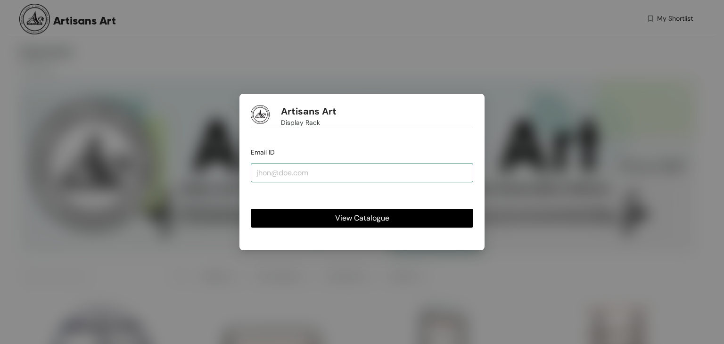
type input "[EMAIL_ADDRESS][DOMAIN_NAME]"
click at [353, 220] on span "View Catalogue" at bounding box center [362, 218] width 54 height 12
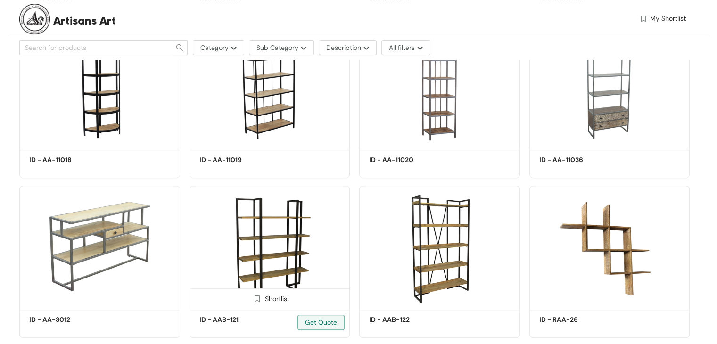
scroll to position [471, 0]
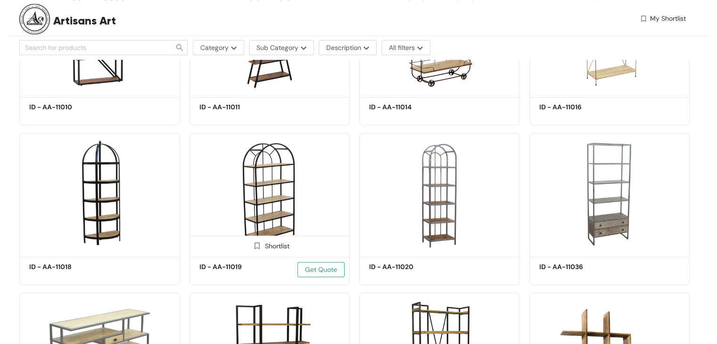
click at [322, 269] on span "Get Quote" at bounding box center [321, 269] width 32 height 10
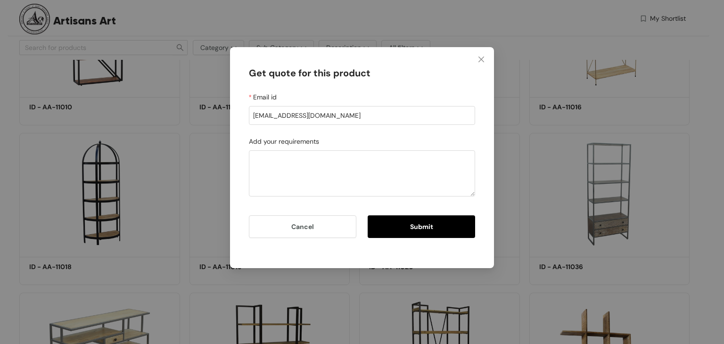
click at [410, 224] on span "Submit" at bounding box center [421, 227] width 23 height 10
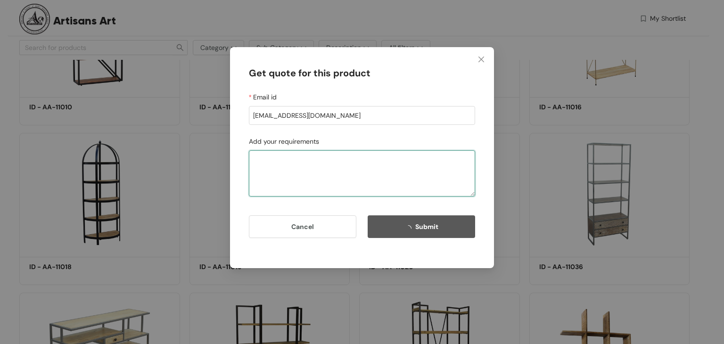
click at [409, 176] on textarea "Add your requirements" at bounding box center [362, 173] width 226 height 46
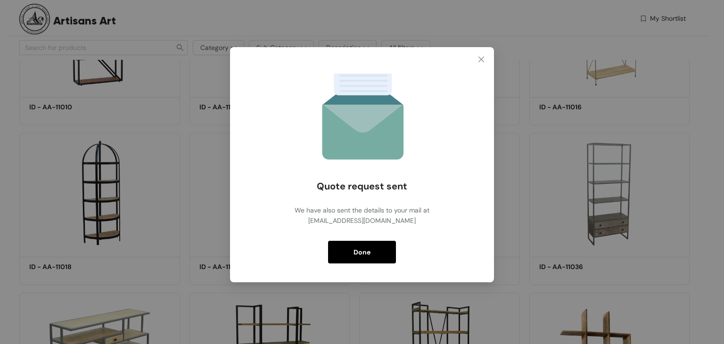
click at [373, 259] on button "Done" at bounding box center [362, 252] width 68 height 23
